Goal: Find specific page/section: Find specific page/section

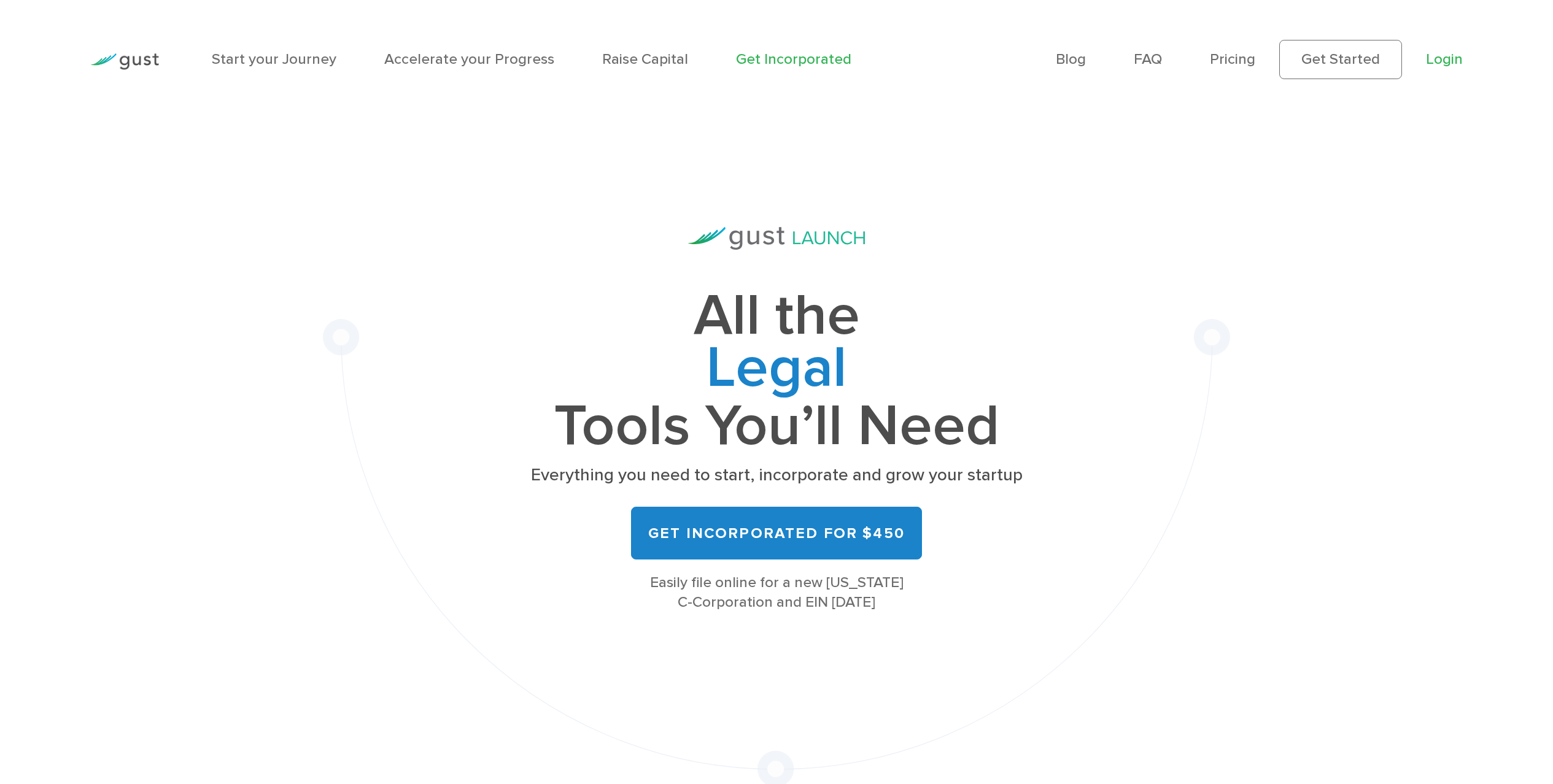
click at [1448, 64] on link "Login" at bounding box center [1444, 59] width 37 height 18
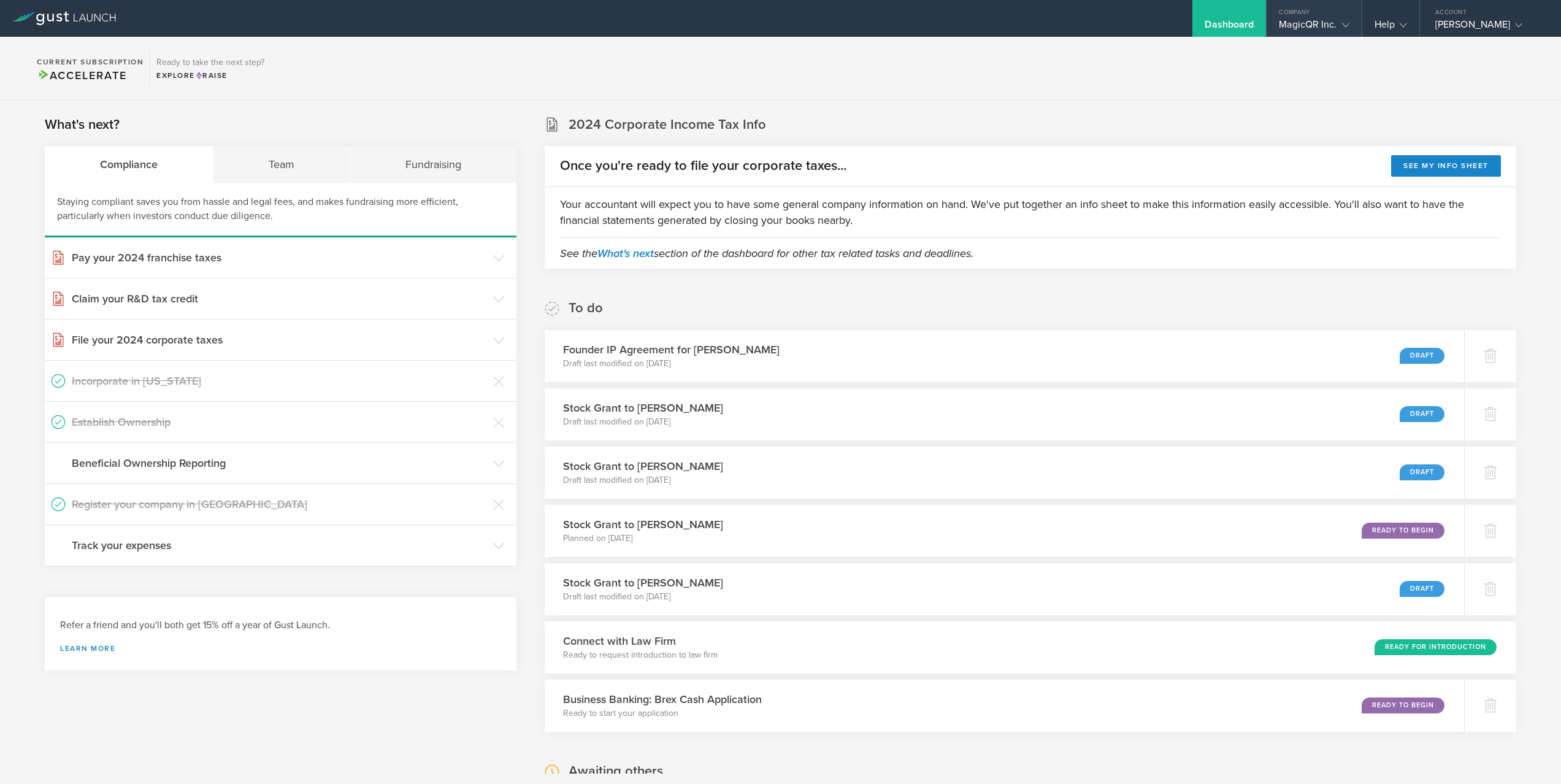
click at [1324, 20] on div "MagicQR Inc." at bounding box center [1314, 27] width 70 height 18
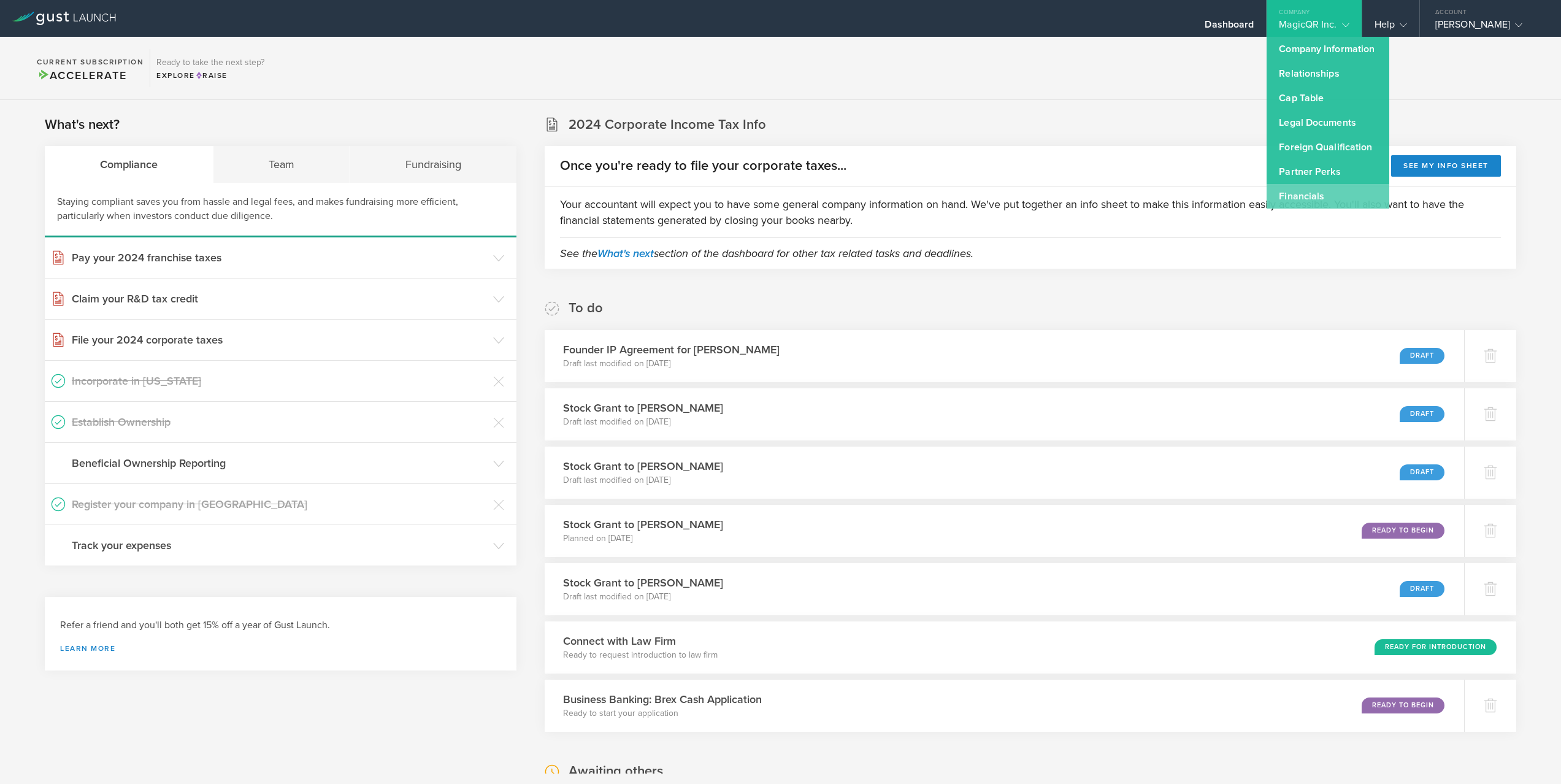
click at [1316, 199] on link "Financials" at bounding box center [1329, 196] width 123 height 25
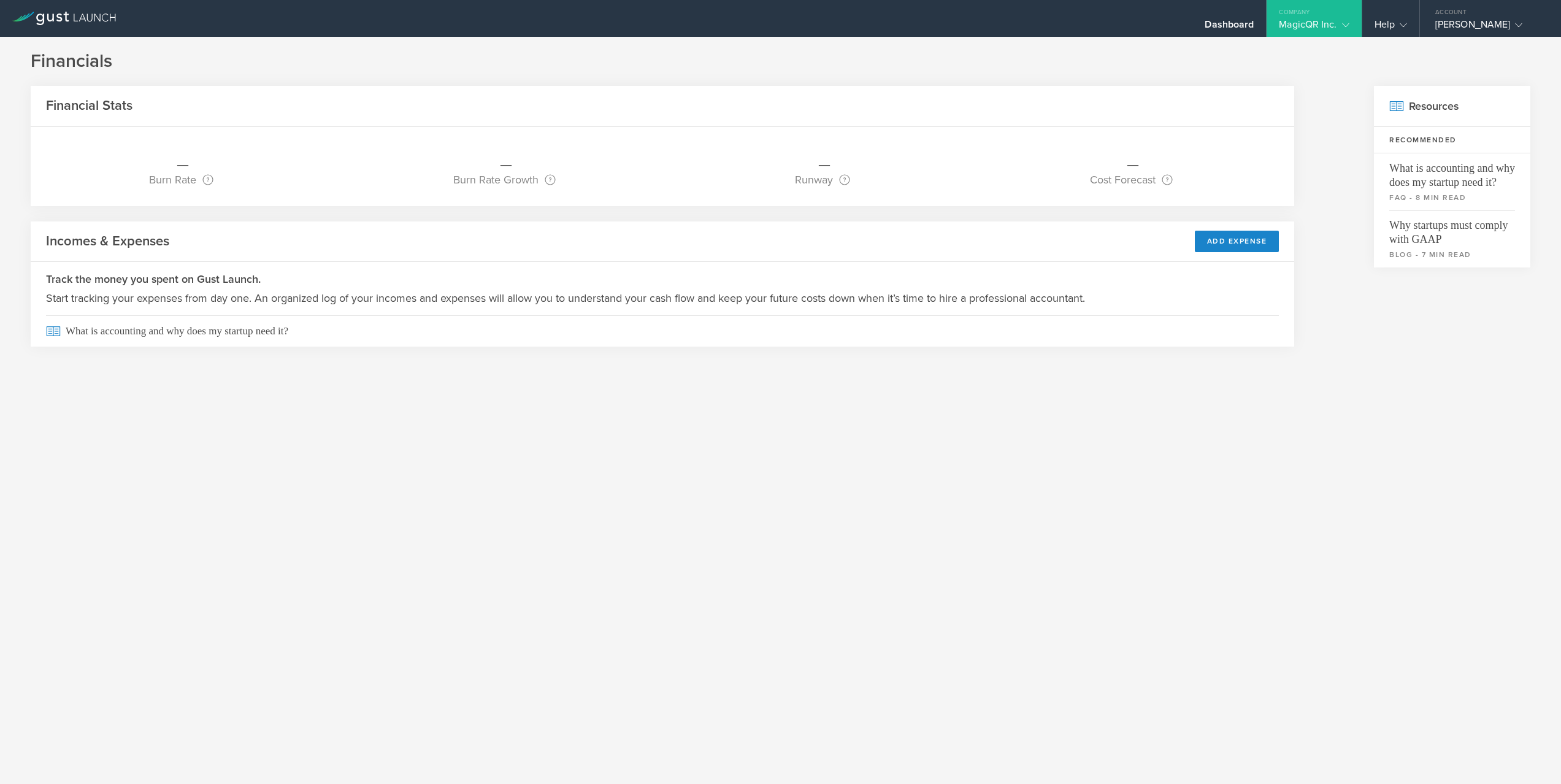
click at [67, 18] on icon at bounding box center [64, 18] width 104 height 14
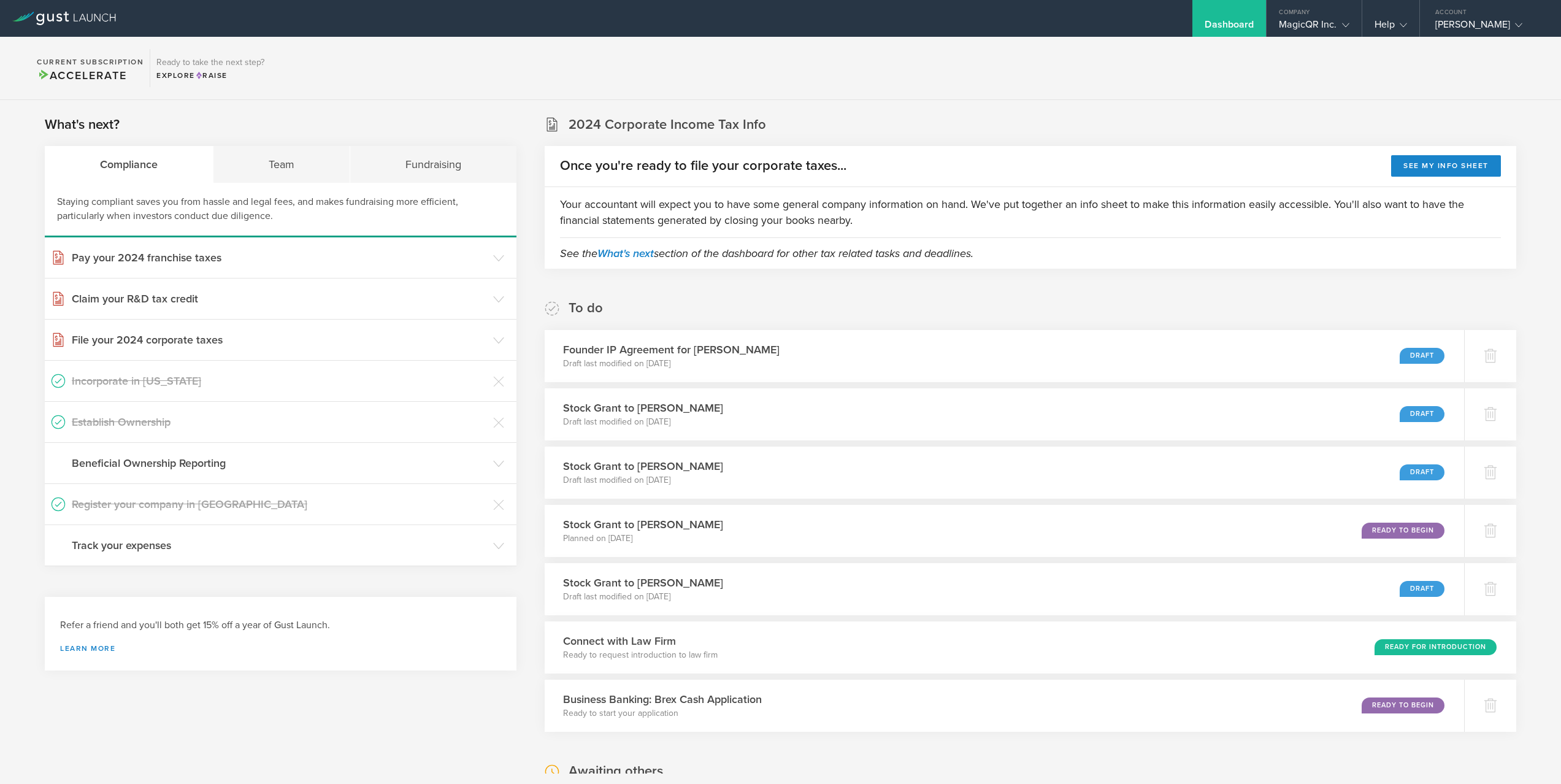
click at [912, 141] on section "2024 Corporate Income Tax Info Once you're ready to file your corporate taxes..…" at bounding box center [1031, 192] width 972 height 153
